Goal: Find contact information: Find contact information

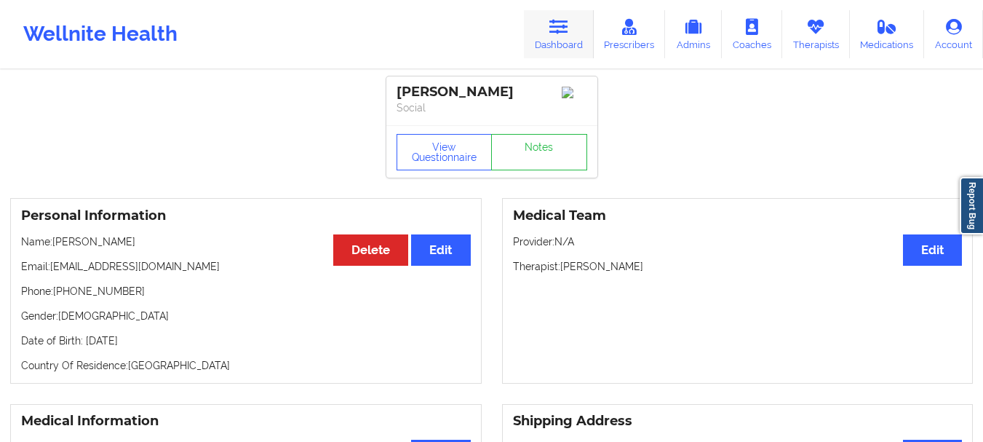
click at [563, 41] on link "Dashboard" at bounding box center [559, 34] width 70 height 48
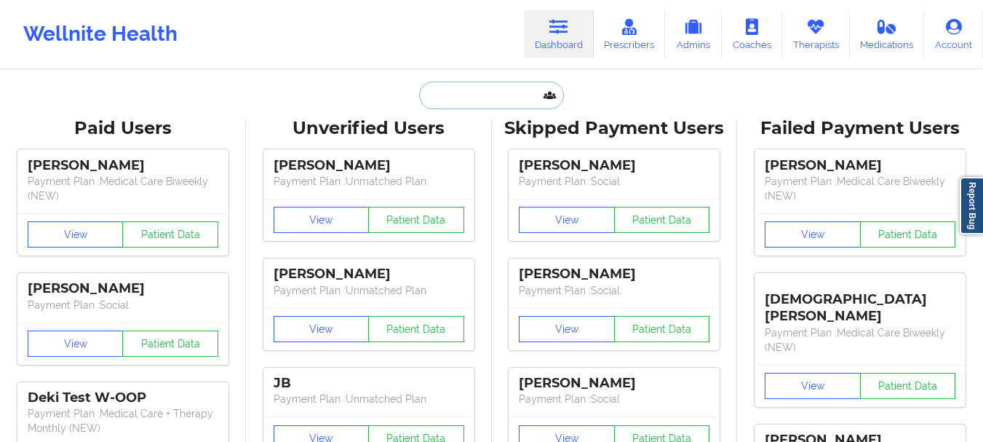
click at [454, 90] on input "text" at bounding box center [491, 96] width 144 height 28
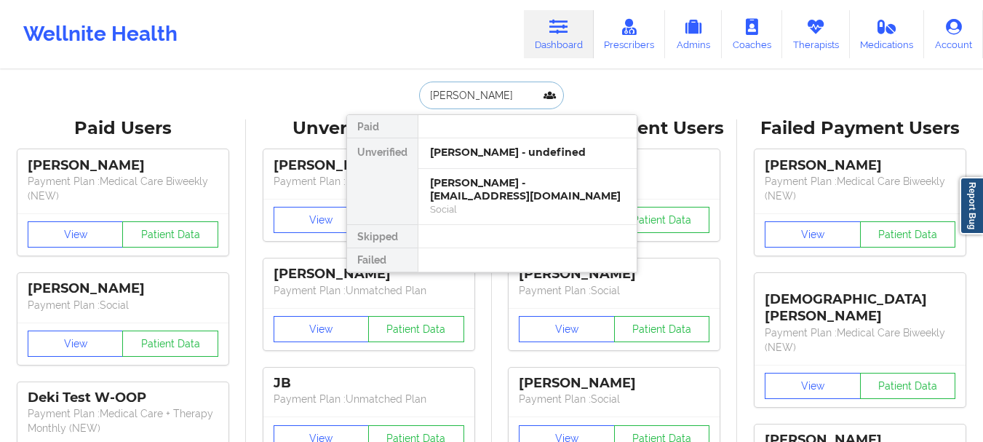
type input "[PERSON_NAME]"
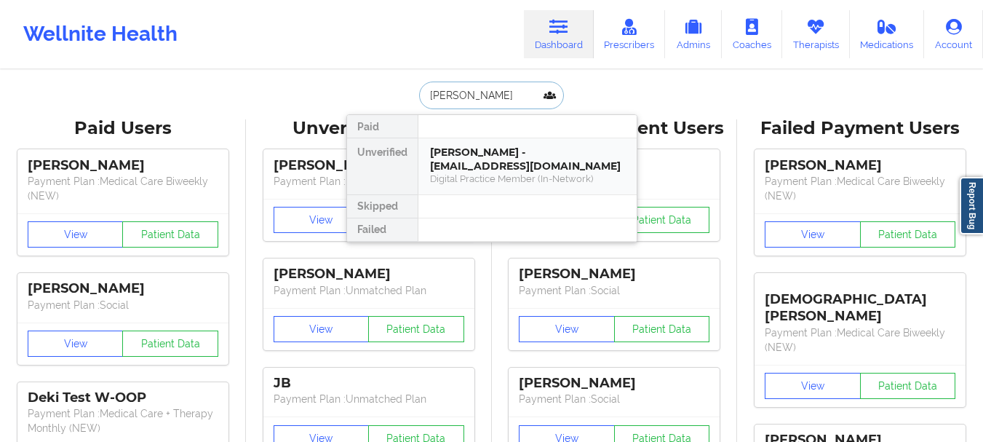
click at [480, 170] on div "[PERSON_NAME] - [EMAIL_ADDRESS][DOMAIN_NAME]" at bounding box center [527, 159] width 195 height 27
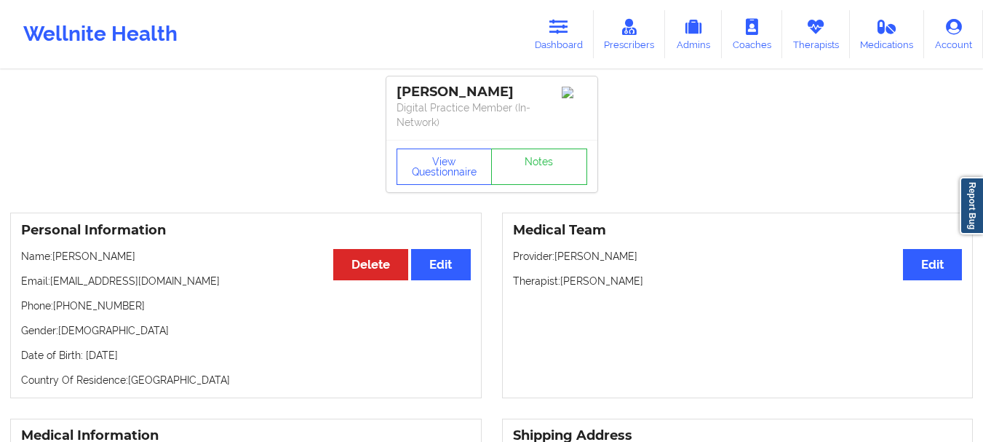
drag, startPoint x: 657, startPoint y: 279, endPoint x: 563, endPoint y: 285, distance: 94.8
click at [563, 285] on p "Therapist: [PERSON_NAME]" at bounding box center [738, 281] width 450 height 15
copy p "[PERSON_NAME]"
drag, startPoint x: 122, startPoint y: 309, endPoint x: 58, endPoint y: 308, distance: 64.8
click at [58, 308] on p "Phone: [PHONE_NUMBER]" at bounding box center [246, 305] width 450 height 15
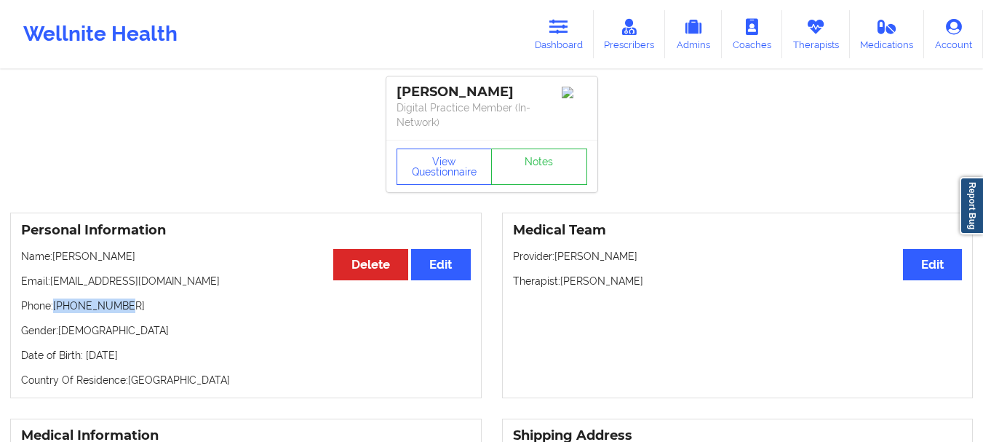
copy p "[PHONE_NUMBER]"
click at [576, 33] on link "Dashboard" at bounding box center [559, 34] width 70 height 48
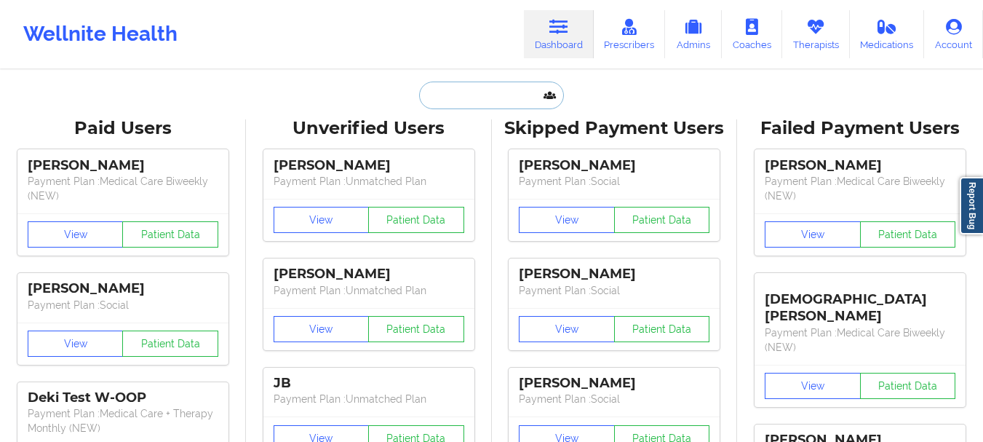
click at [489, 91] on input "text" at bounding box center [491, 96] width 144 height 28
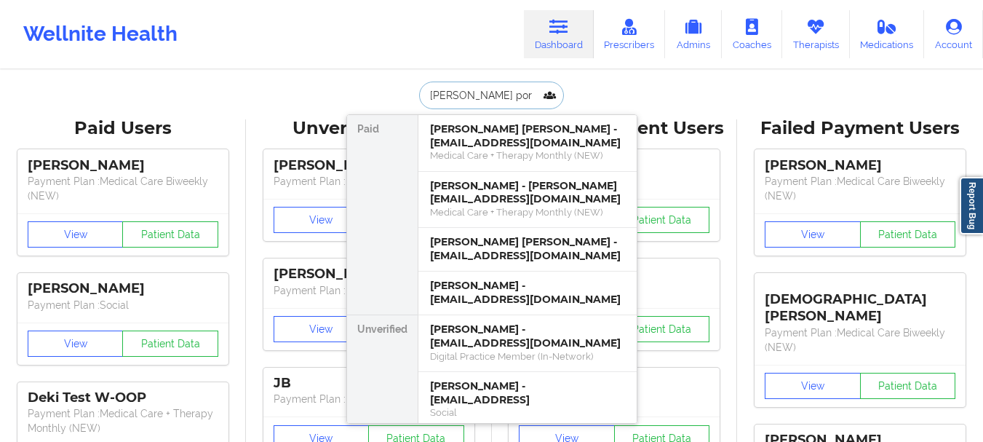
type input "[PERSON_NAME]"
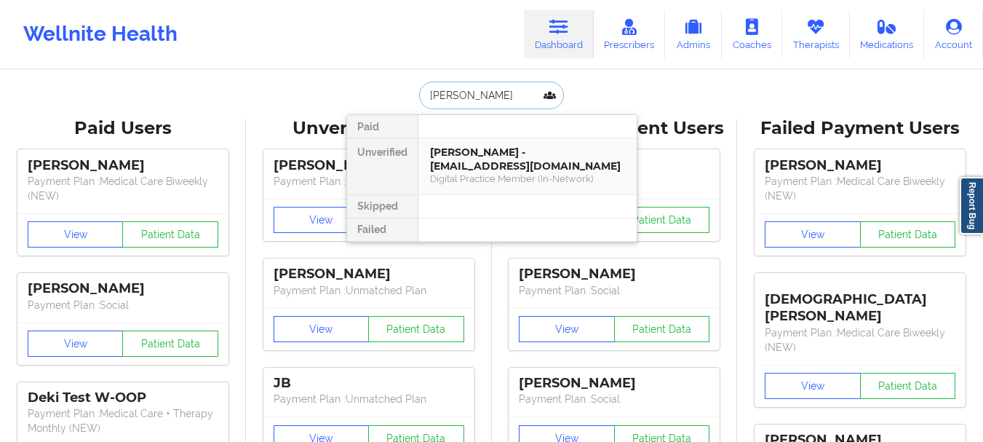
click at [491, 175] on div "Digital Practice Member (In-Network)" at bounding box center [527, 179] width 195 height 12
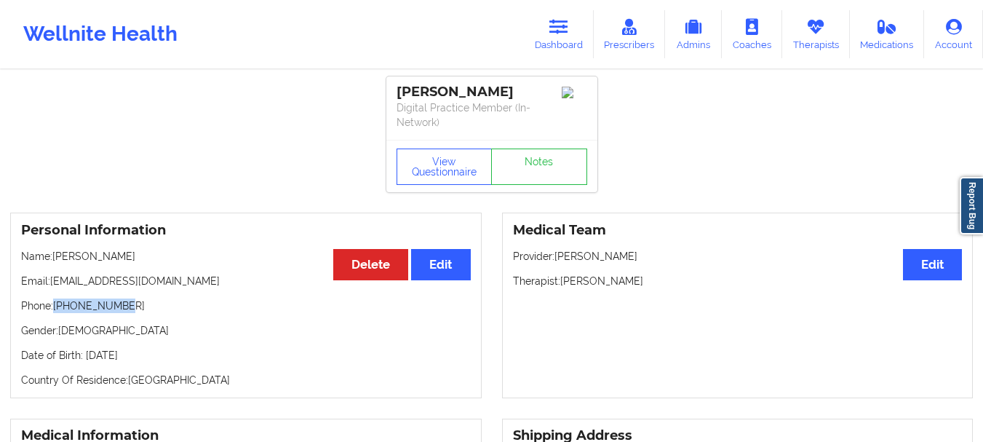
drag, startPoint x: 55, startPoint y: 304, endPoint x: 135, endPoint y: 299, distance: 79.5
click at [135, 299] on p "Phone: [PHONE_NUMBER]" at bounding box center [246, 305] width 450 height 15
copy p "[PHONE_NUMBER]"
click at [563, 44] on link "Dashboard" at bounding box center [559, 34] width 70 height 48
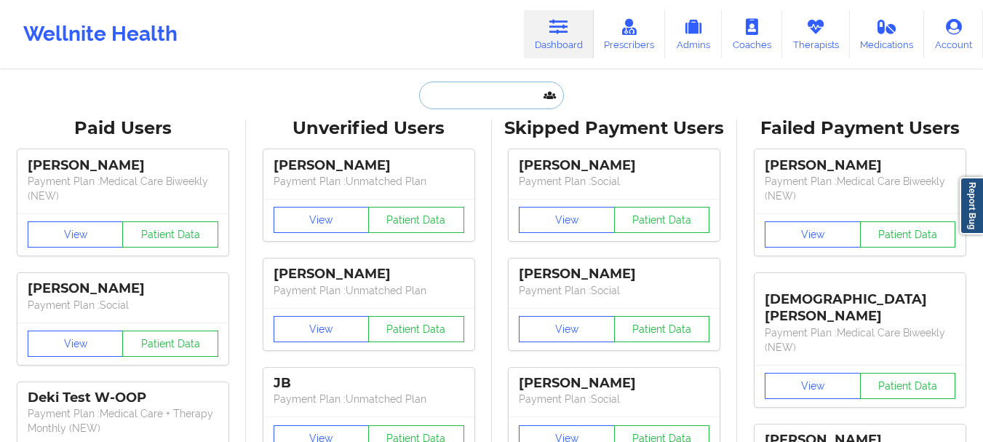
click at [498, 92] on input "text" at bounding box center [491, 96] width 144 height 28
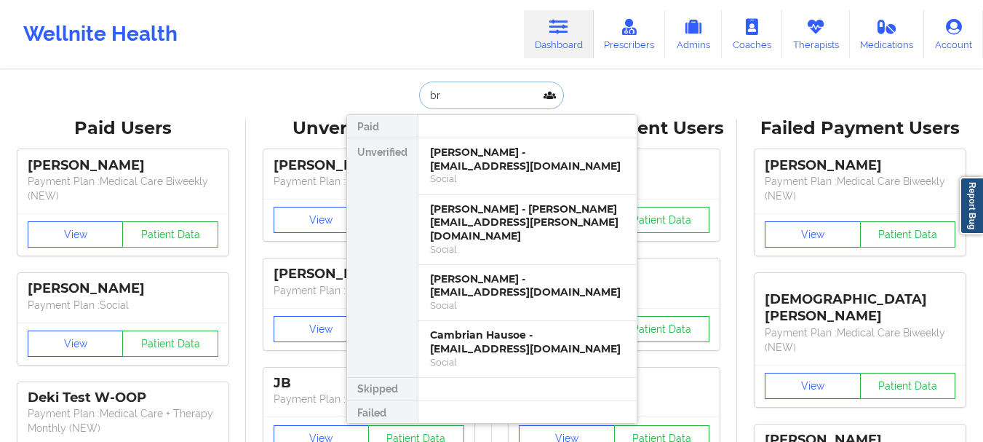
type input "b"
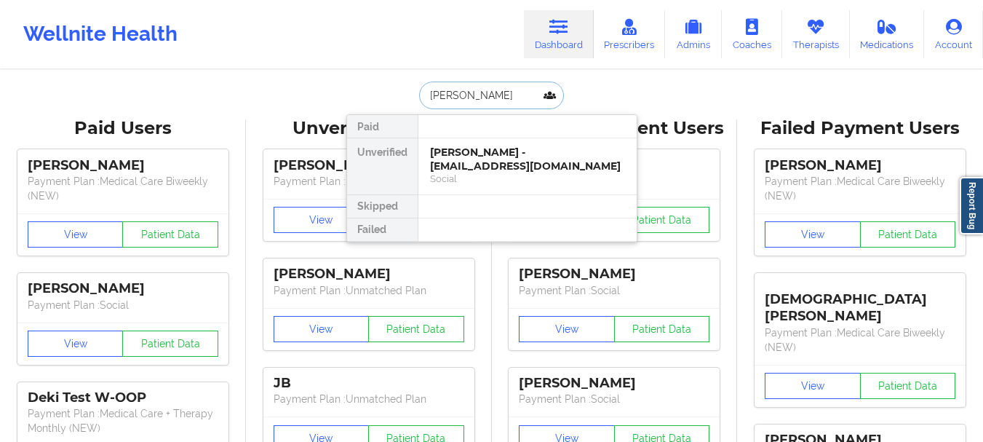
type input "[PERSON_NAME]"
